Goal: Use online tool/utility: Utilize a website feature to perform a specific function

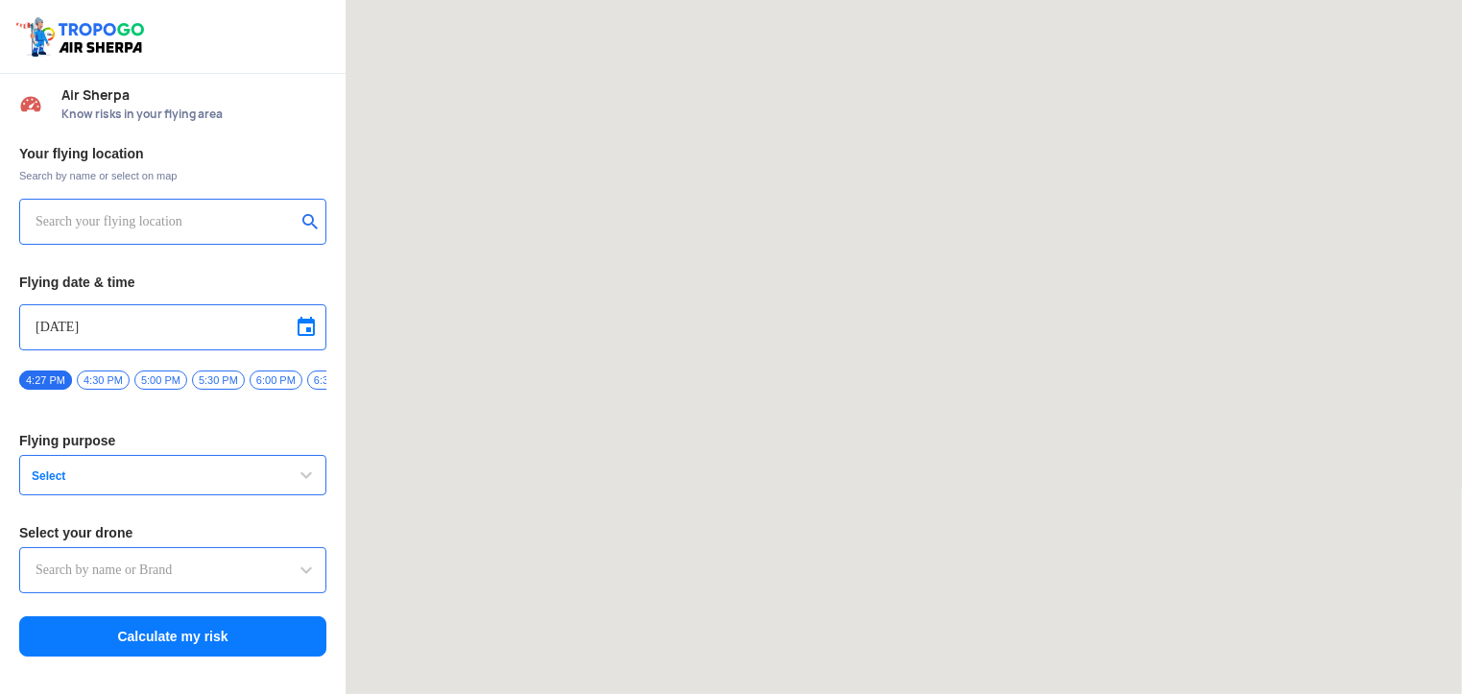
type input "Asteria A200"
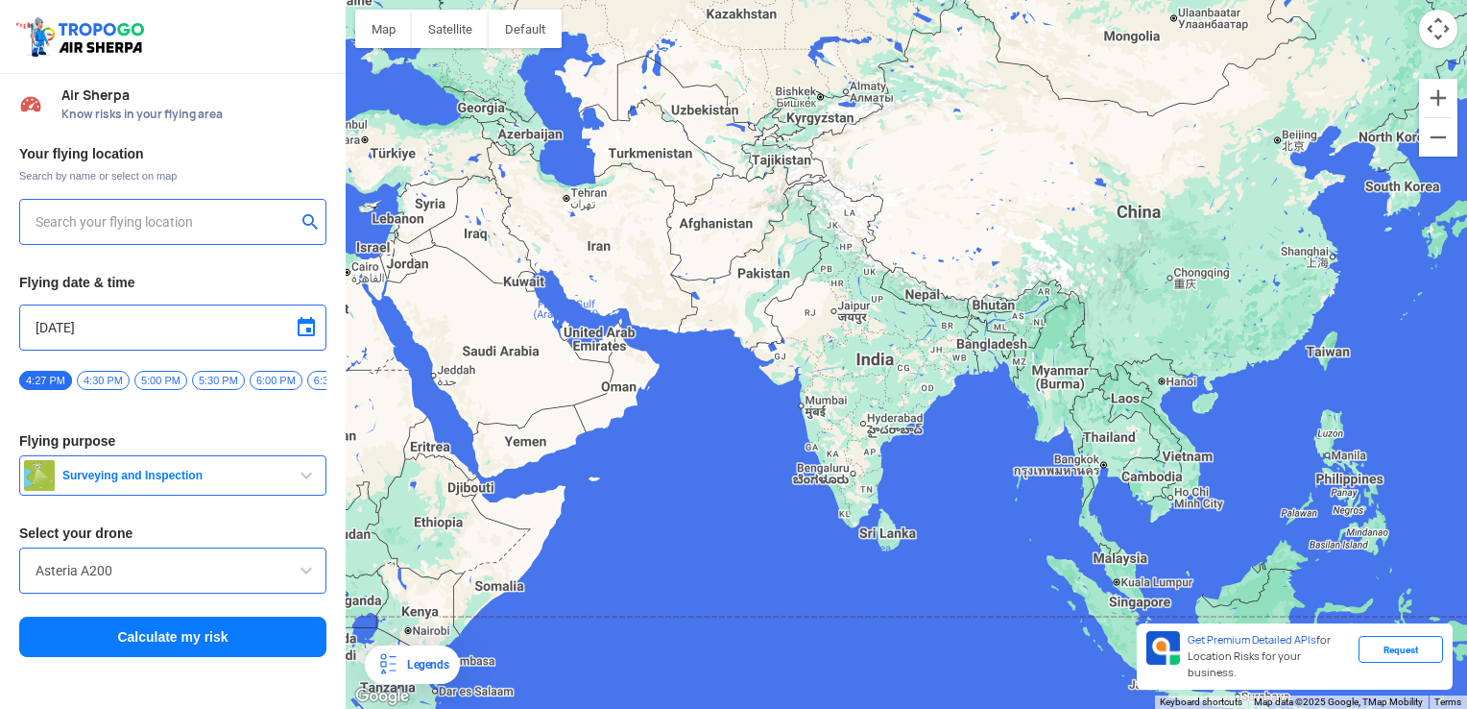
click at [120, 232] on div at bounding box center [172, 222] width 307 height 46
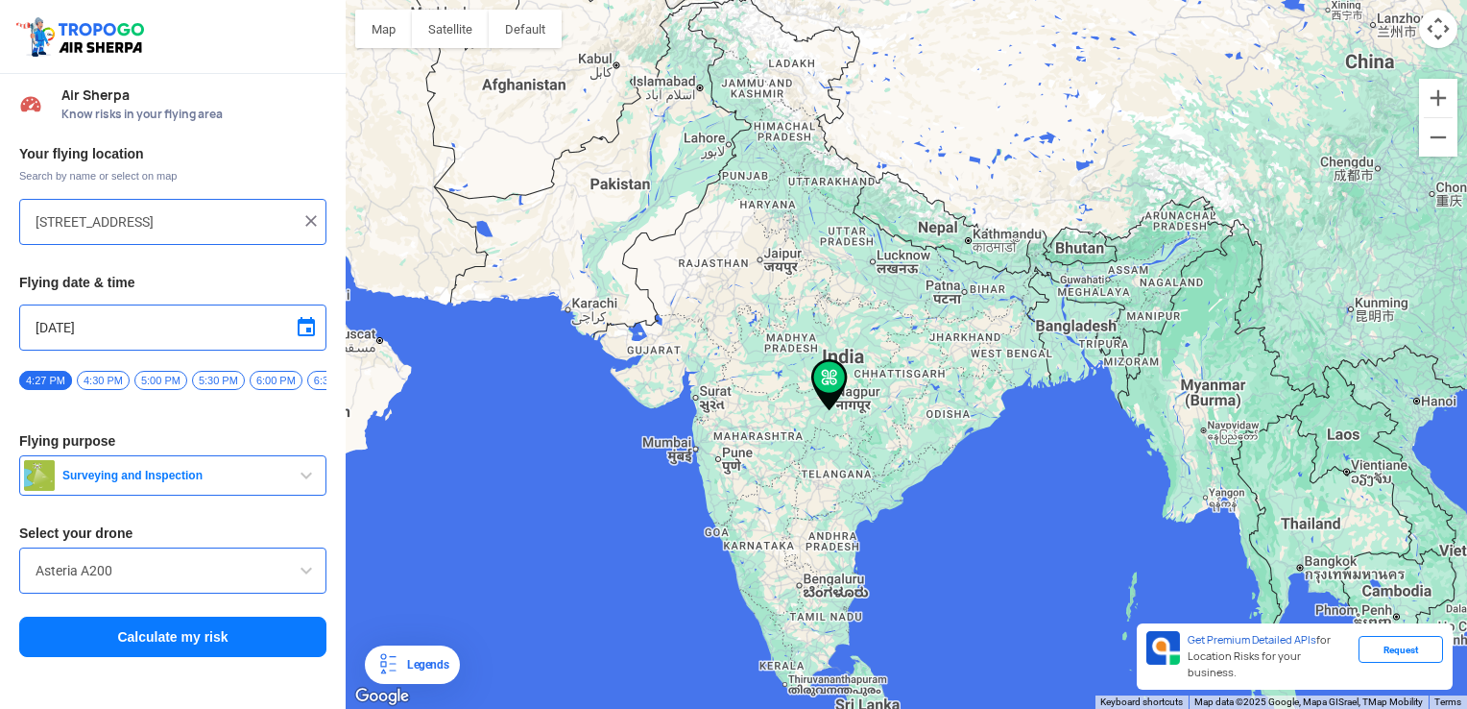
click at [198, 226] on input "[STREET_ADDRESS]" at bounding box center [166, 221] width 260 height 23
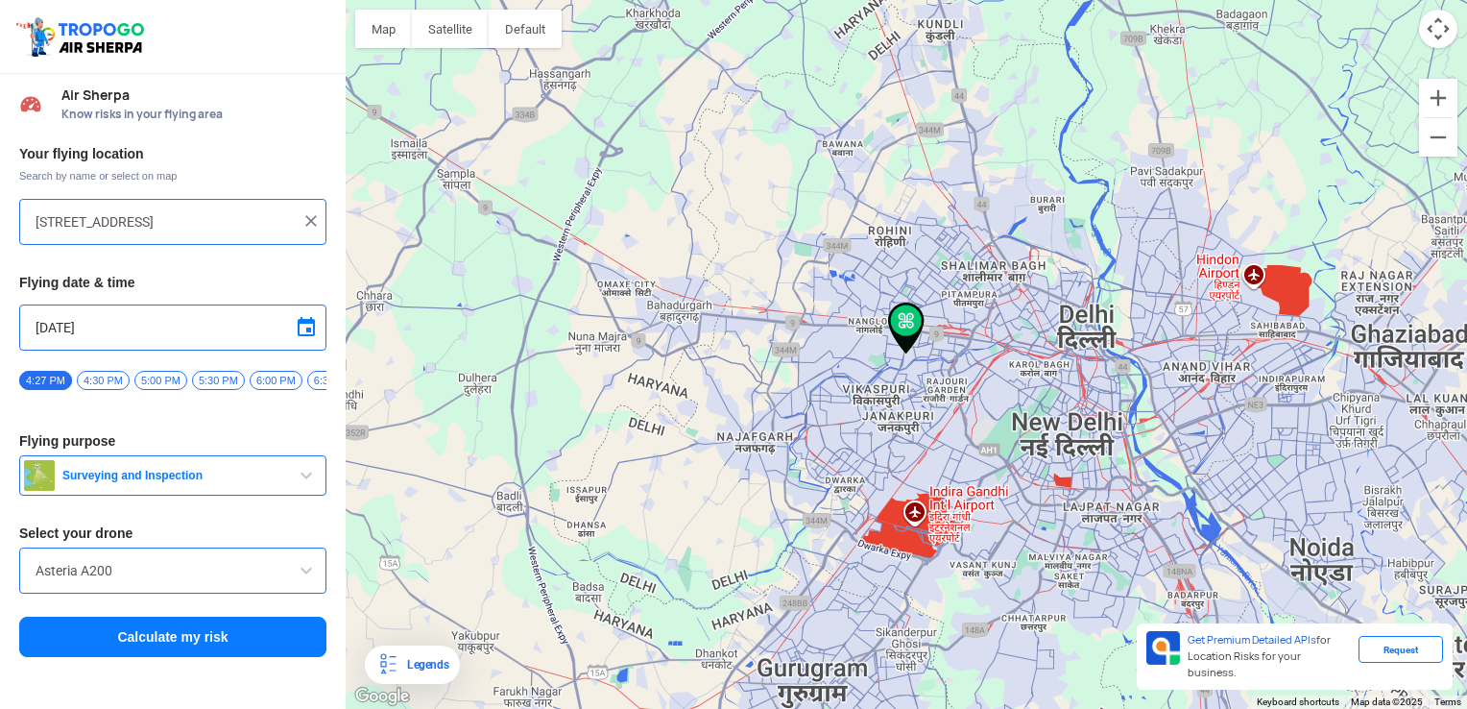
click at [211, 213] on input "[STREET_ADDRESS]" at bounding box center [166, 221] width 260 height 23
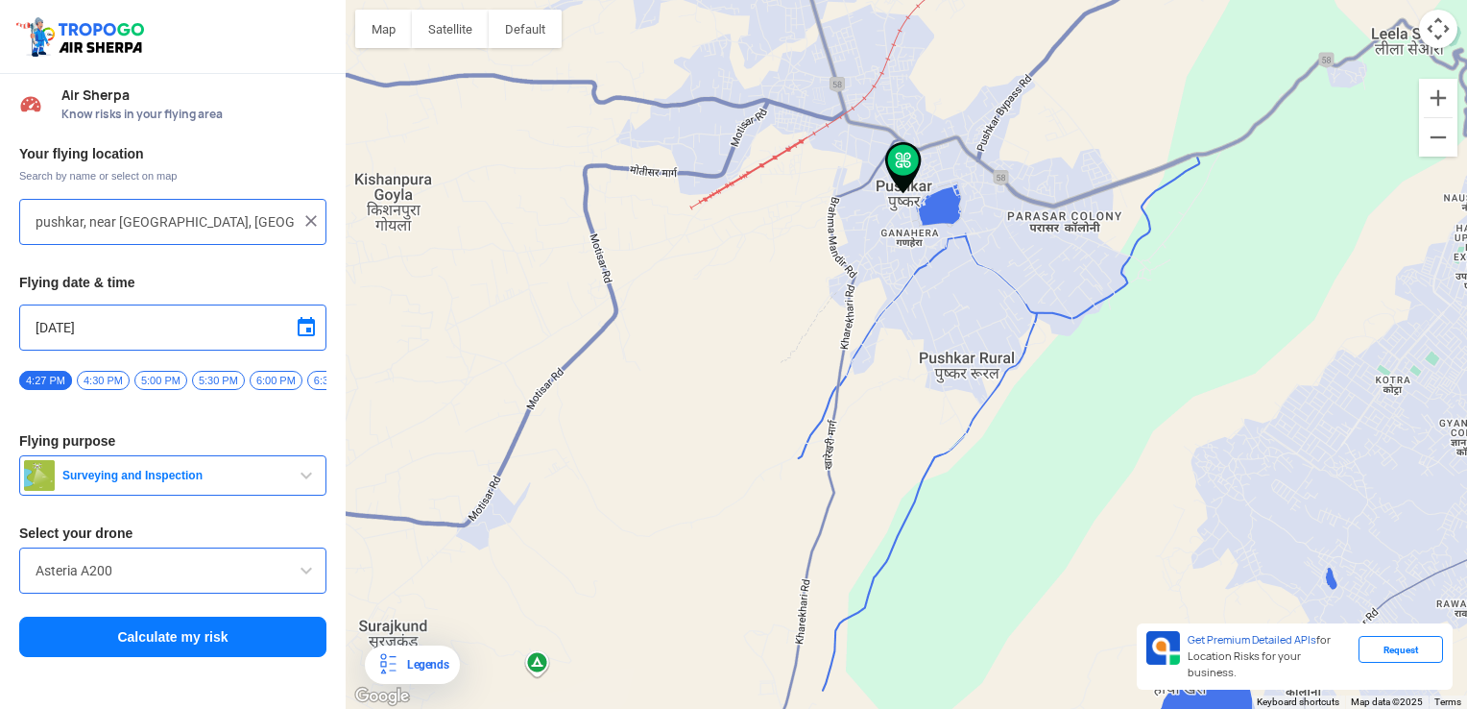
drag, startPoint x: 841, startPoint y: 221, endPoint x: 860, endPoint y: 421, distance: 201.6
click at [860, 421] on div at bounding box center [906, 354] width 1121 height 709
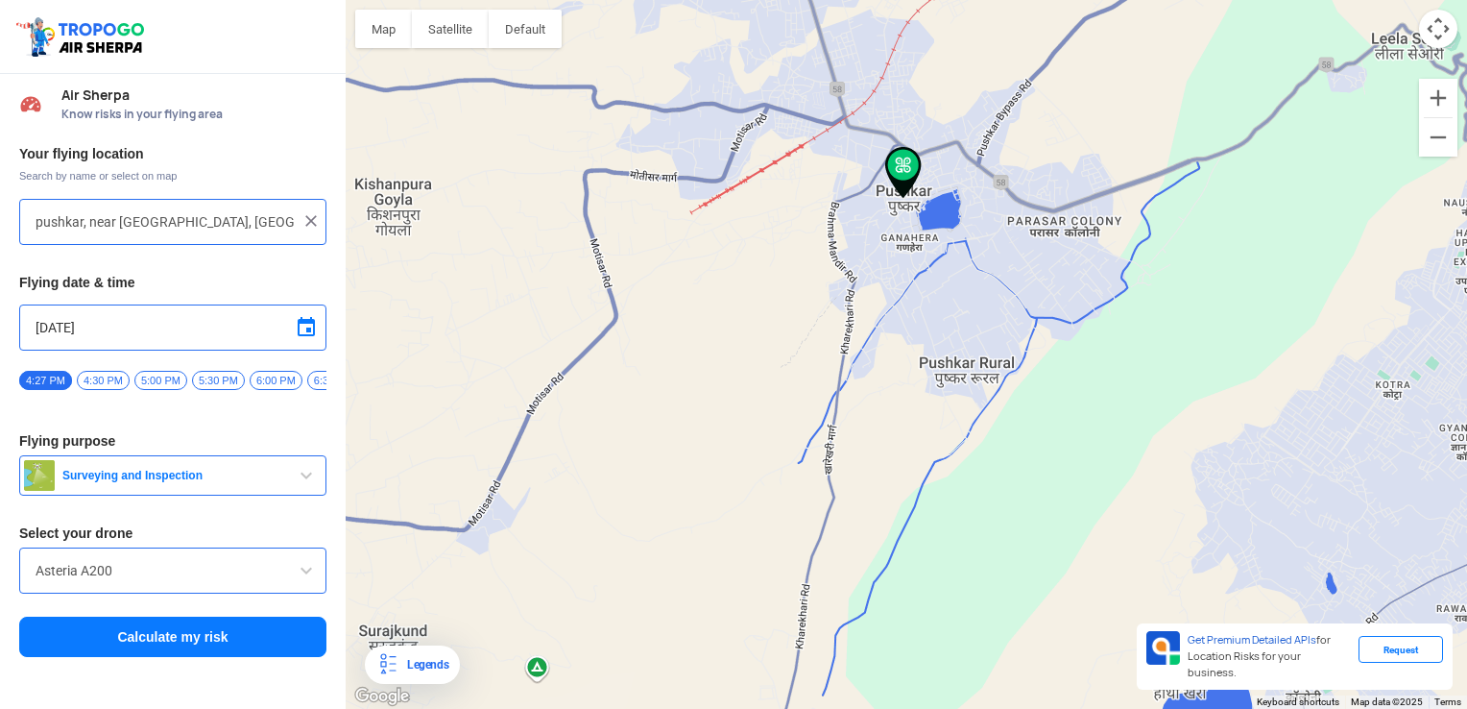
click at [446, 666] on div "Legends" at bounding box center [423, 664] width 49 height 23
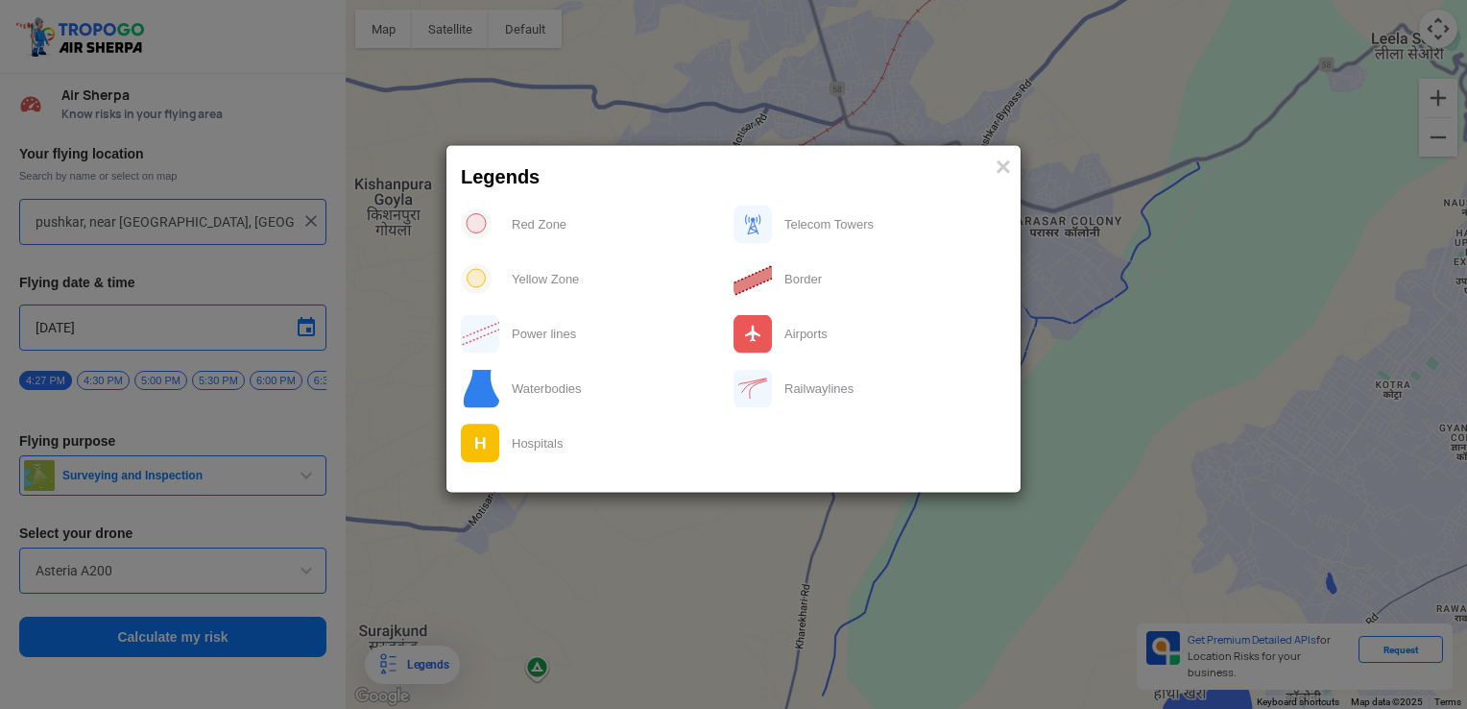
click at [556, 536] on modal-container "Legends × Red Zone Telecom Towers Yellow Zone Border Power lines Airports Water…" at bounding box center [733, 354] width 1467 height 709
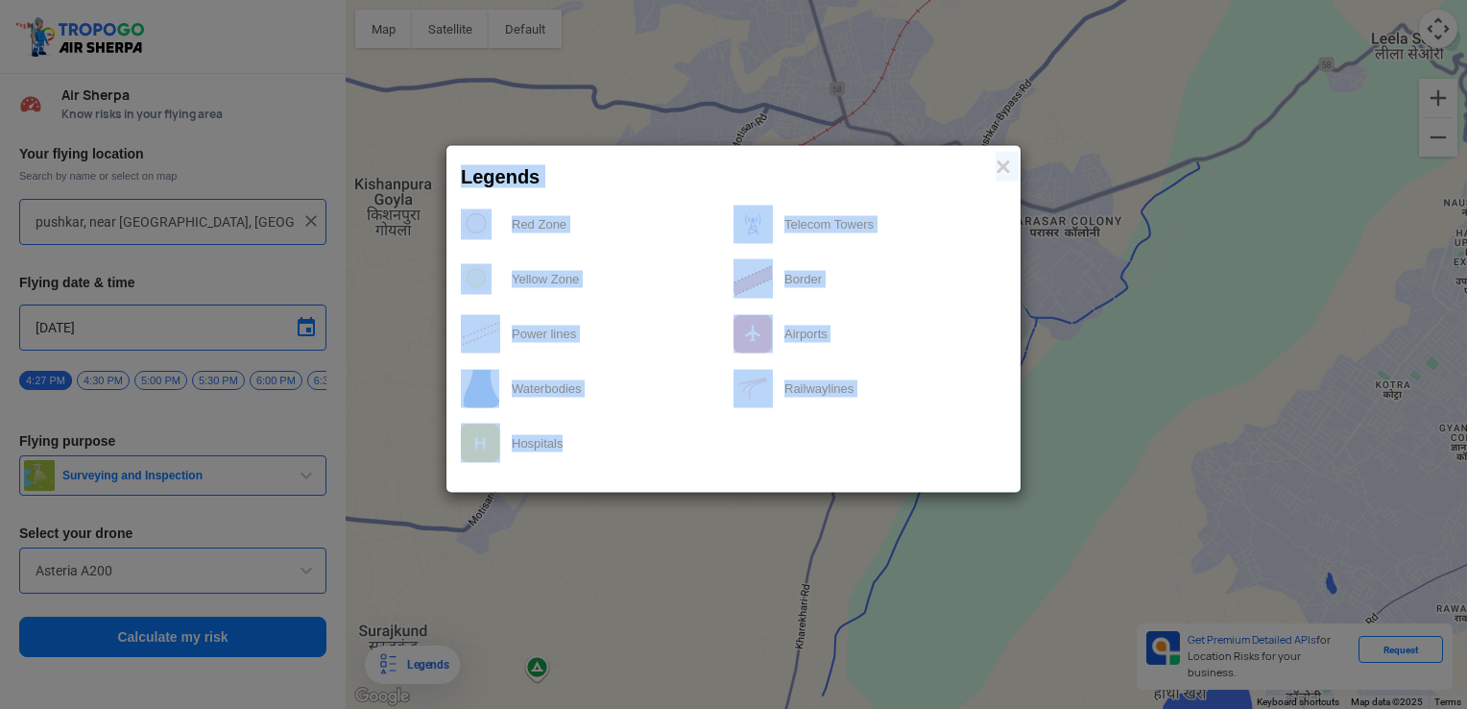
click at [710, 494] on modal-container "Legends × Red Zone Telecom Towers Yellow Zone Border Power lines Airports Water…" at bounding box center [733, 354] width 1467 height 709
click at [1002, 159] on span "×" at bounding box center [1003, 167] width 15 height 30
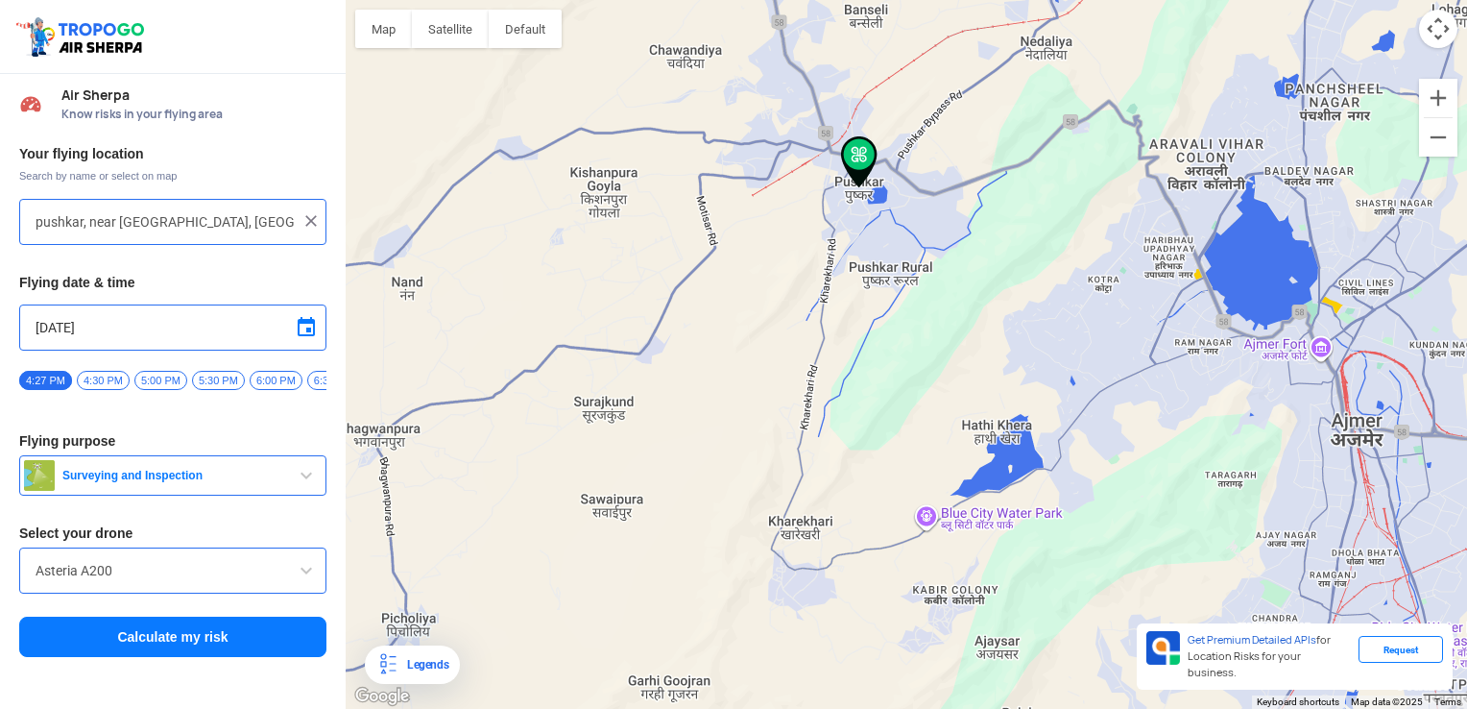
drag, startPoint x: 714, startPoint y: 483, endPoint x: 759, endPoint y: 397, distance: 96.6
click at [759, 397] on div at bounding box center [906, 354] width 1121 height 709
click at [85, 215] on input "pushkar, near [GEOGRAPHIC_DATA], [GEOGRAPHIC_DATA], [GEOGRAPHIC_DATA], [GEOGRAP…" at bounding box center [166, 221] width 260 height 23
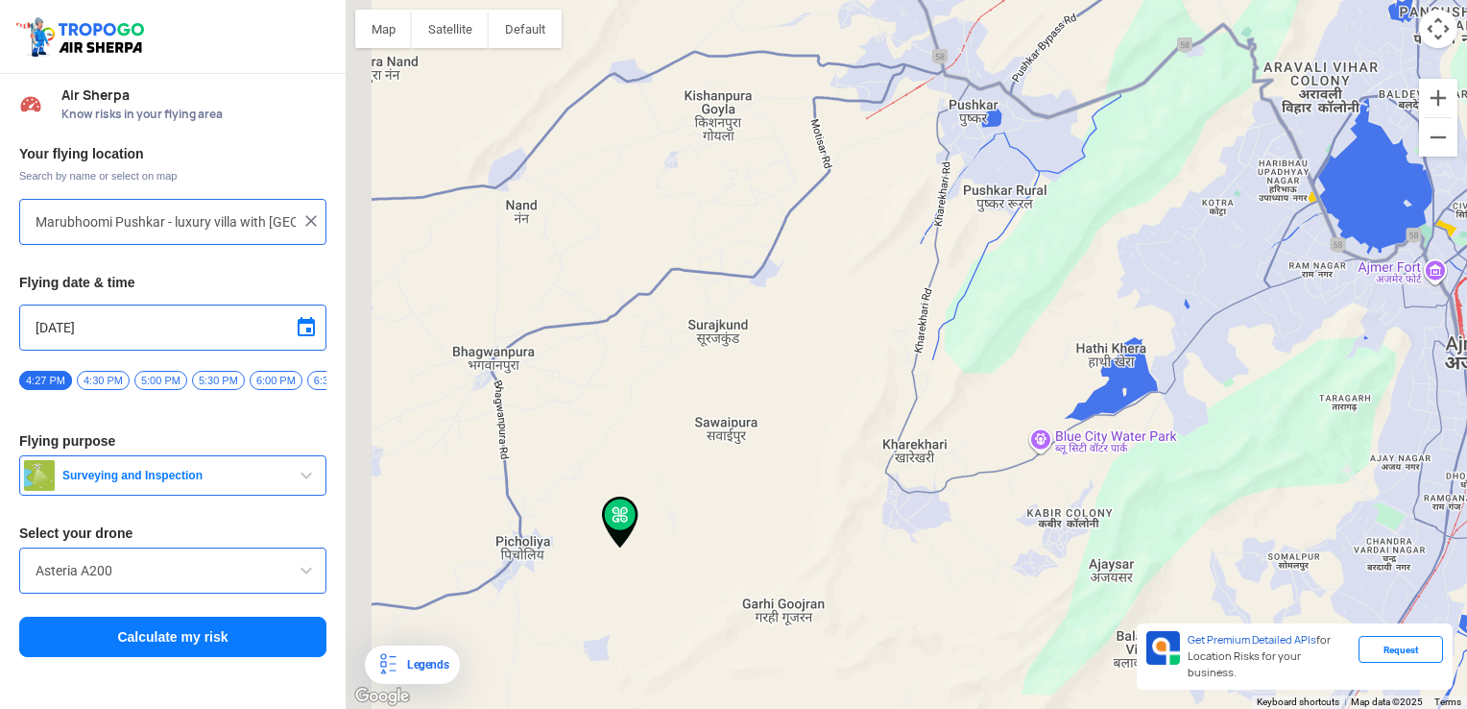
type input "Marubhoomi Farmstay, [GEOGRAPHIC_DATA], near [GEOGRAPHIC_DATA], [GEOGRAPHIC_DAT…"
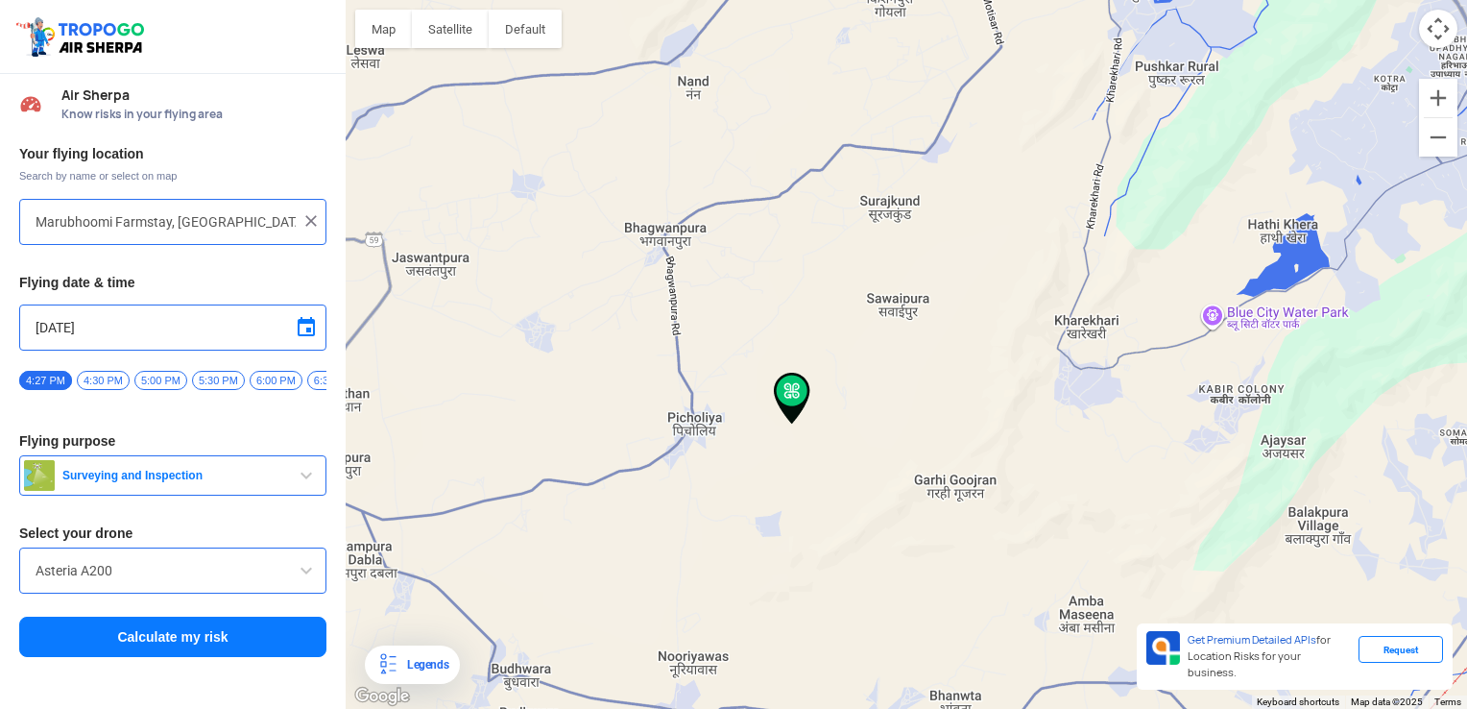
drag, startPoint x: 1111, startPoint y: 306, endPoint x: 853, endPoint y: 371, distance: 266.2
click at [983, 378] on div at bounding box center [906, 354] width 1121 height 709
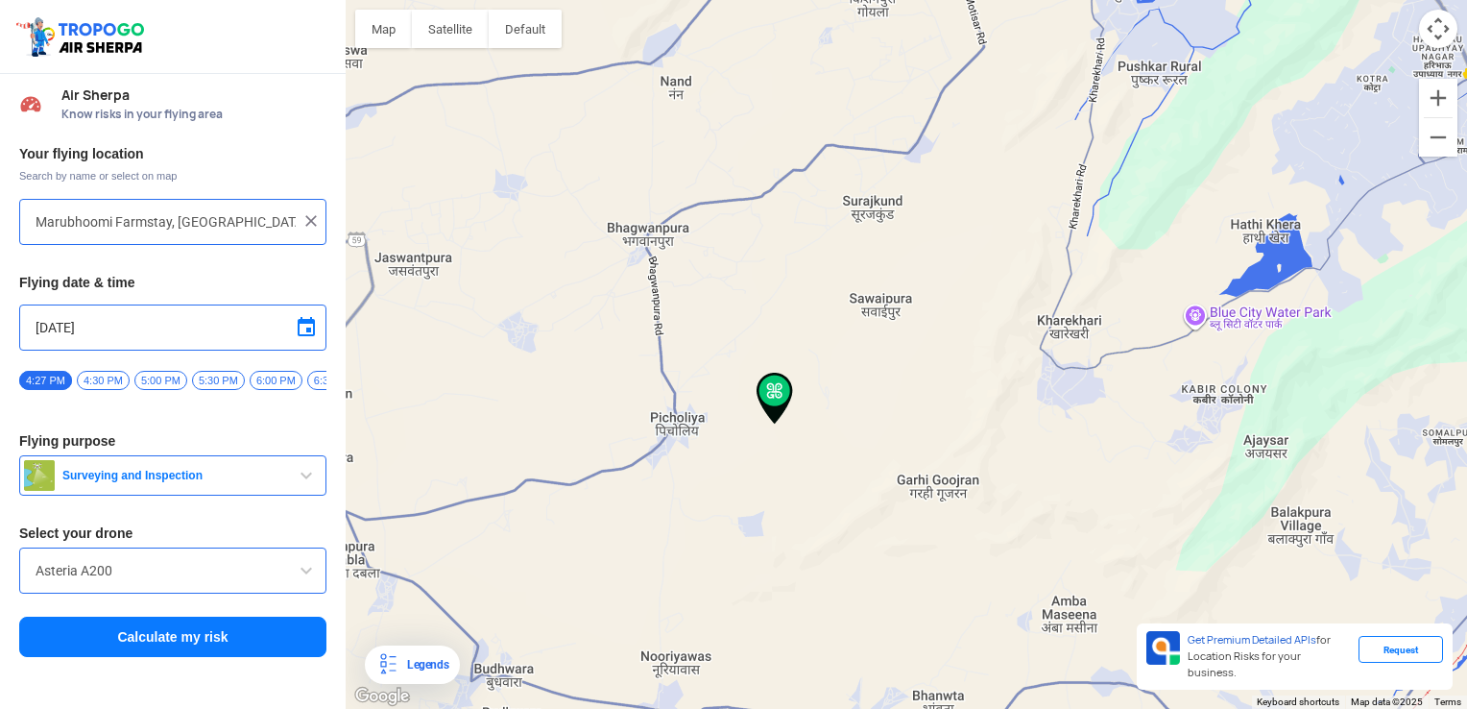
click at [193, 475] on span "Surveying and Inspection" at bounding box center [175, 475] width 240 height 15
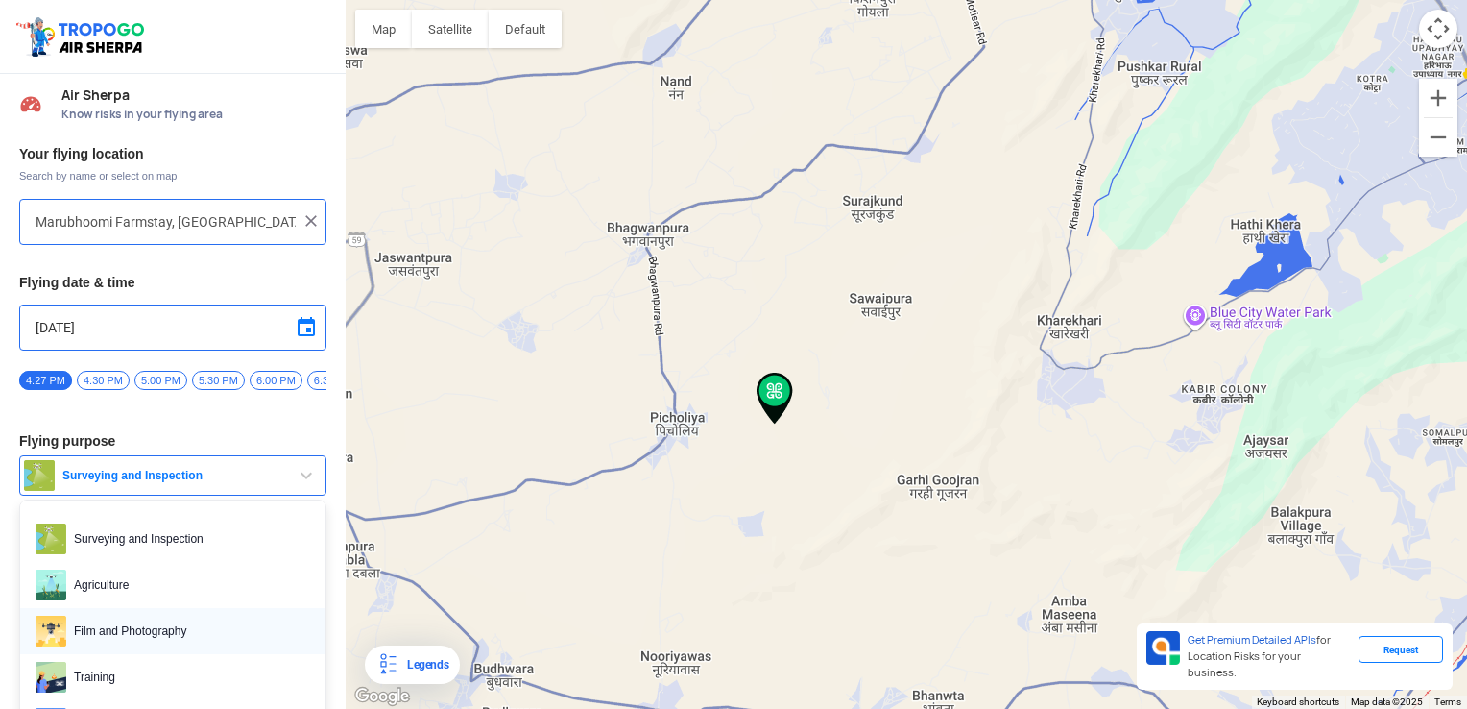
click at [156, 631] on span "Film and Photography" at bounding box center [188, 630] width 244 height 31
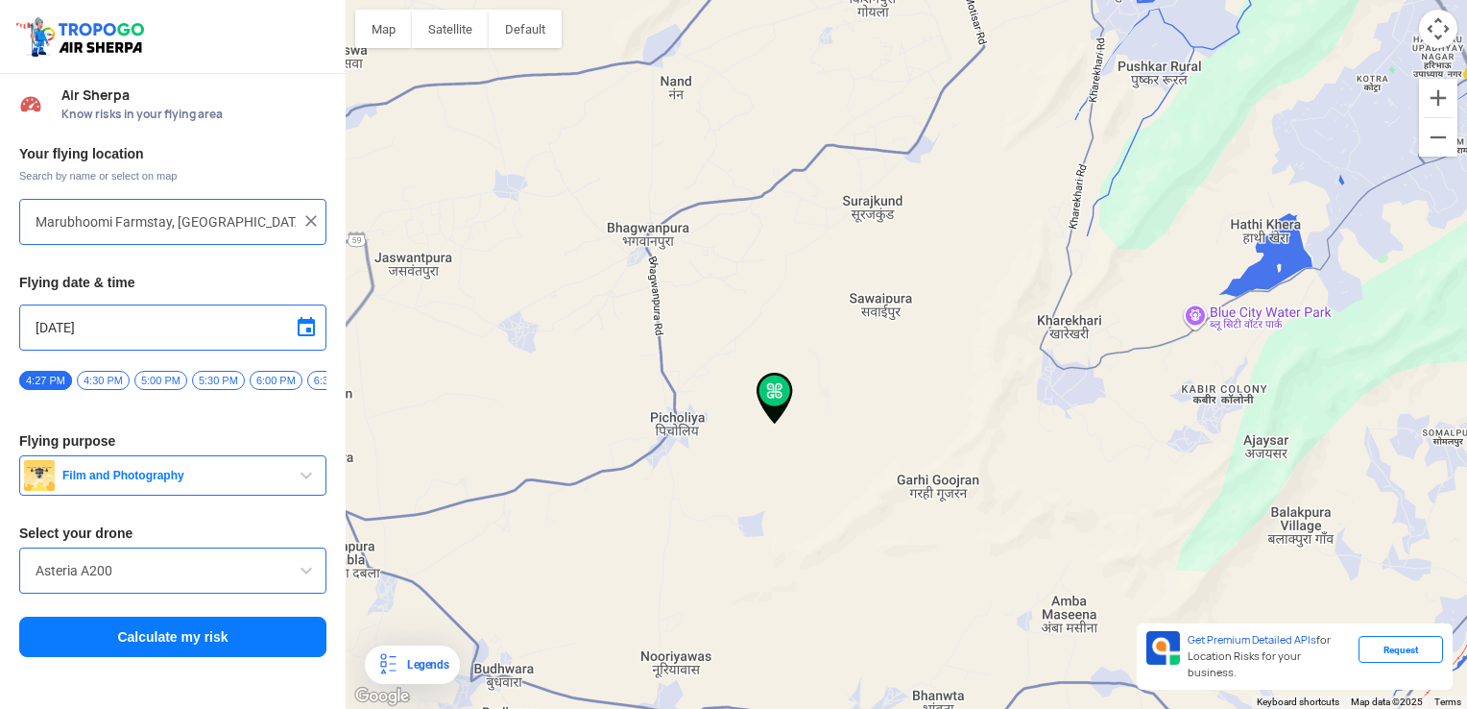
click at [241, 573] on input "Asteria A200" at bounding box center [173, 570] width 275 height 23
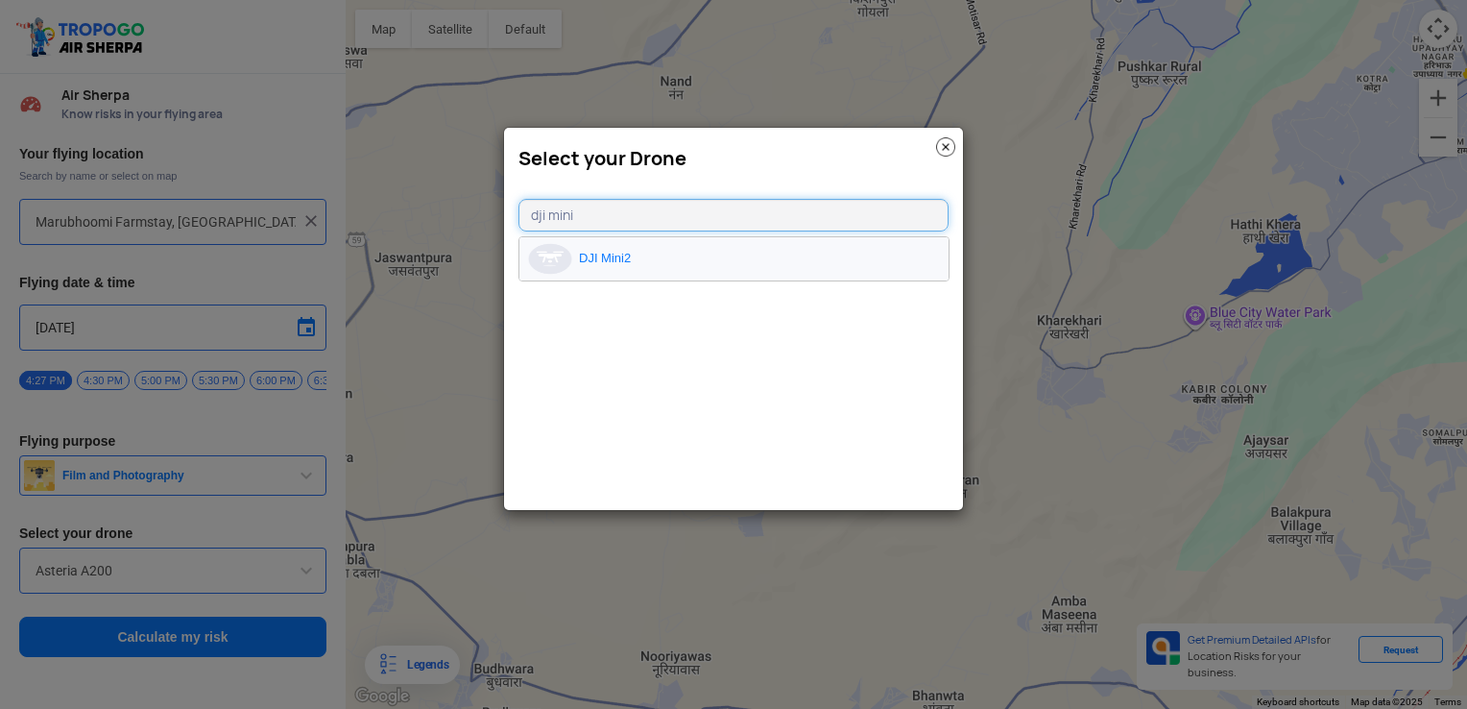
type input "dji mini"
click at [699, 267] on li "DJI Mini2" at bounding box center [733, 258] width 429 height 43
type input "DJI Mini2"
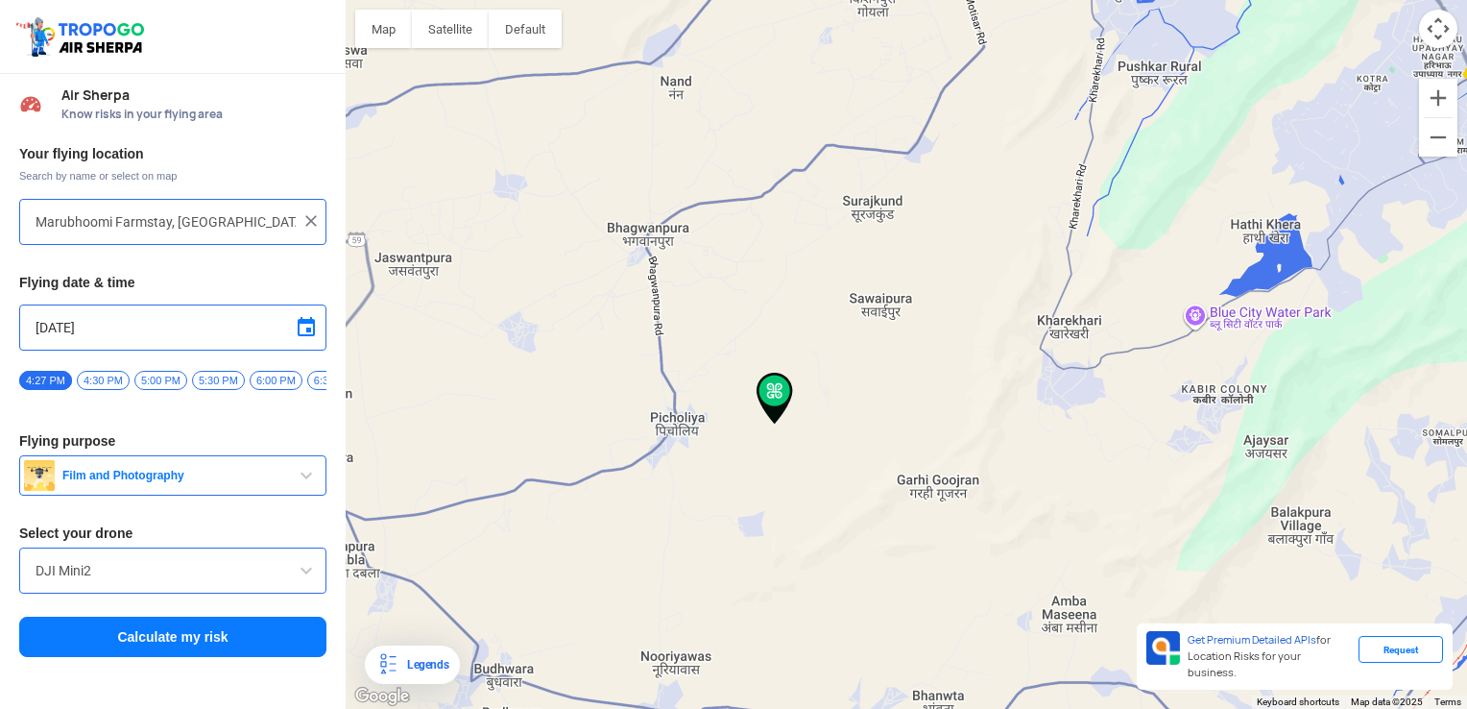
click at [196, 645] on button "Calculate my risk" at bounding box center [172, 636] width 307 height 40
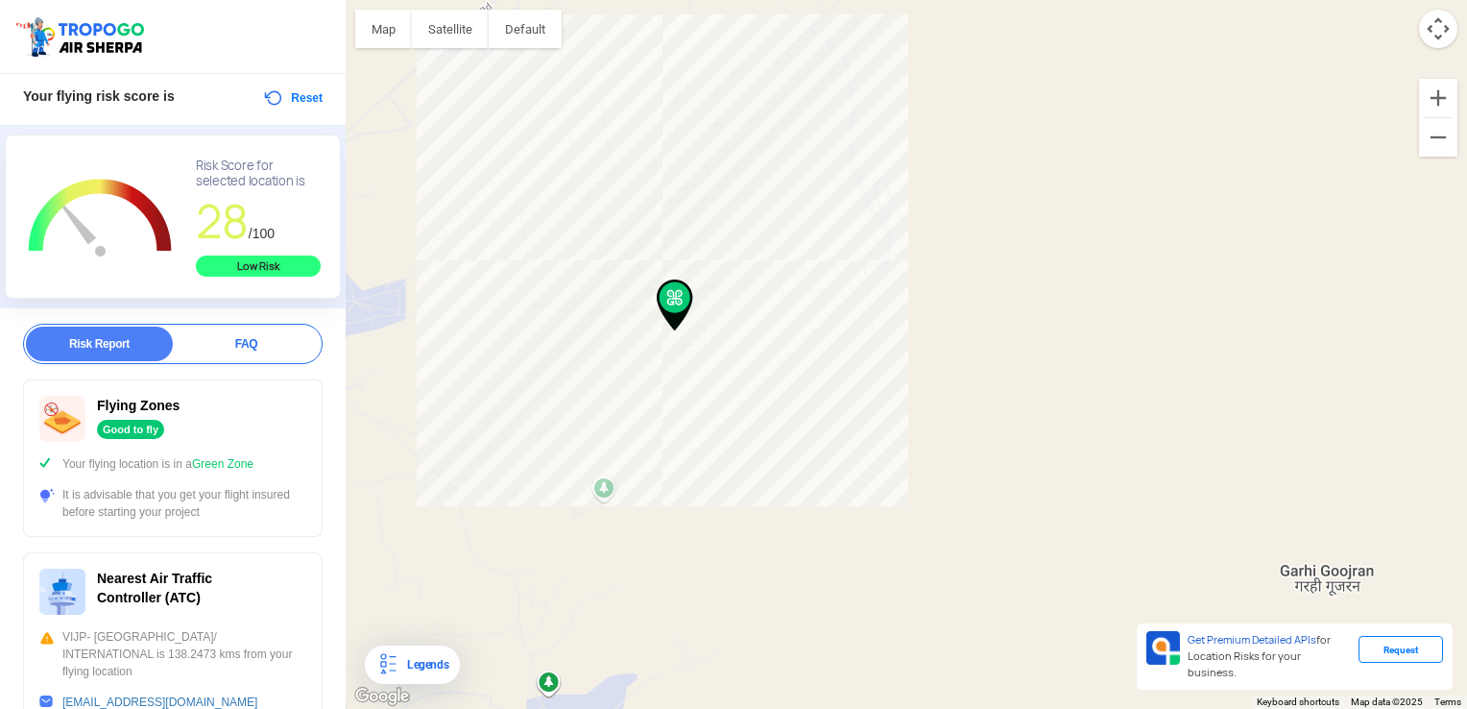
scroll to position [192, 0]
